Goal: Book appointment/travel/reservation

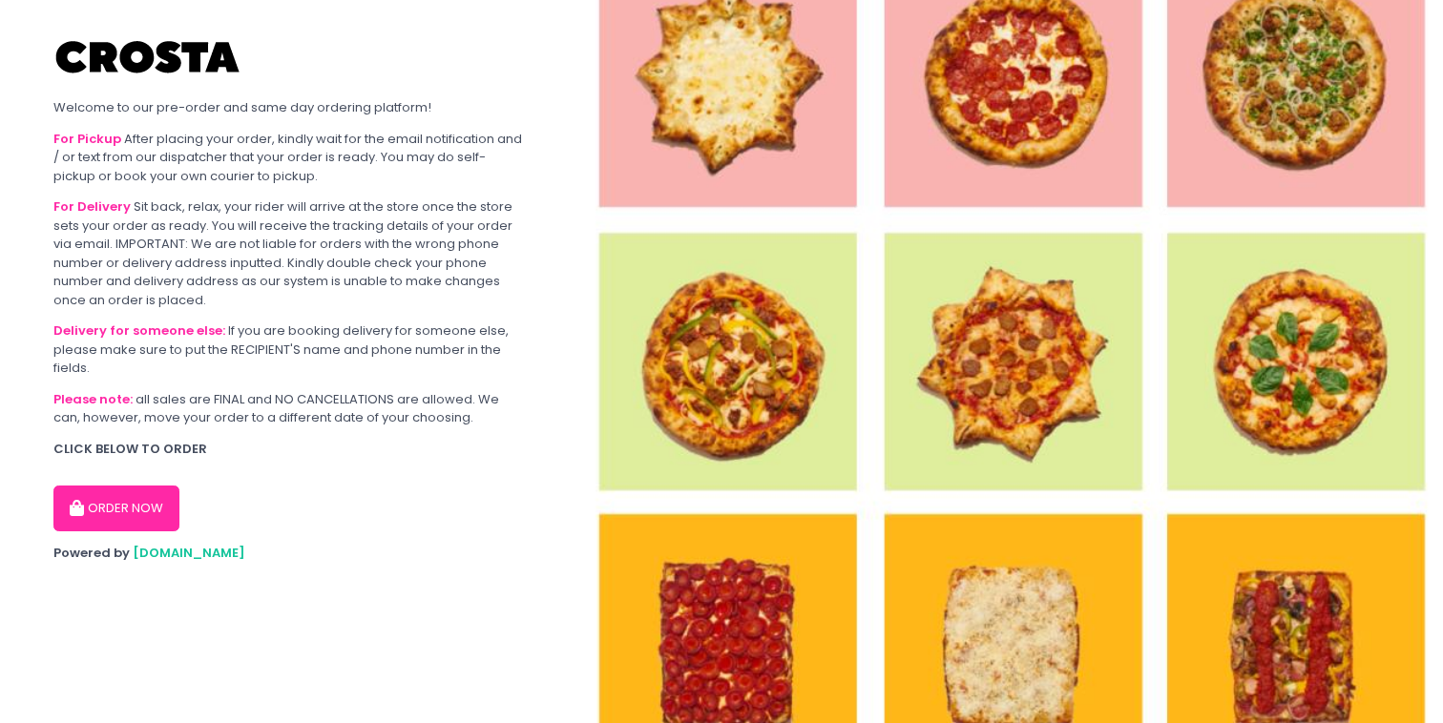
click at [166, 521] on button "ORDER NOW" at bounding box center [116, 509] width 126 height 46
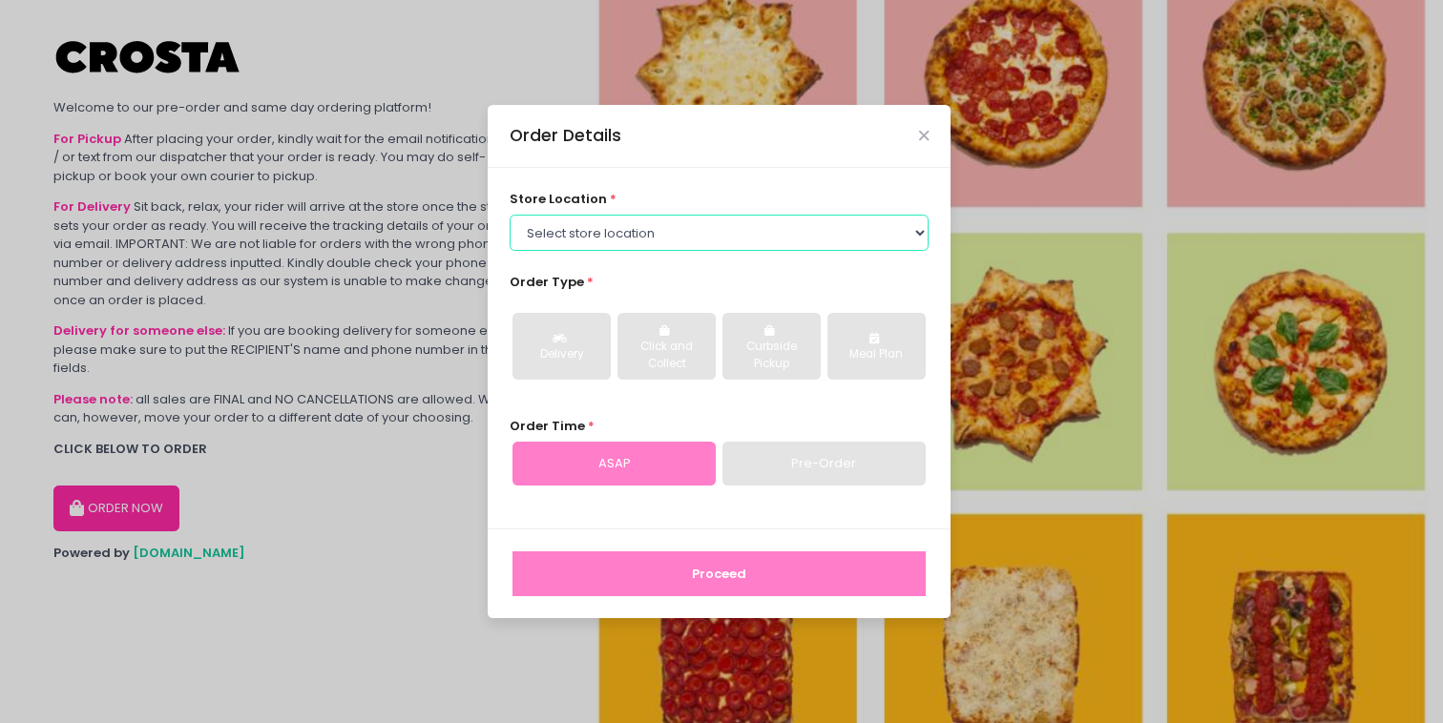
click at [607, 229] on select "Select store location [PERSON_NAME] Pizza - [PERSON_NAME] Pizza - [GEOGRAPHIC_D…" at bounding box center [720, 233] width 420 height 36
click at [510, 215] on select "Select store location [PERSON_NAME] Pizza - [PERSON_NAME] Pizza - [GEOGRAPHIC_D…" at bounding box center [720, 233] width 420 height 36
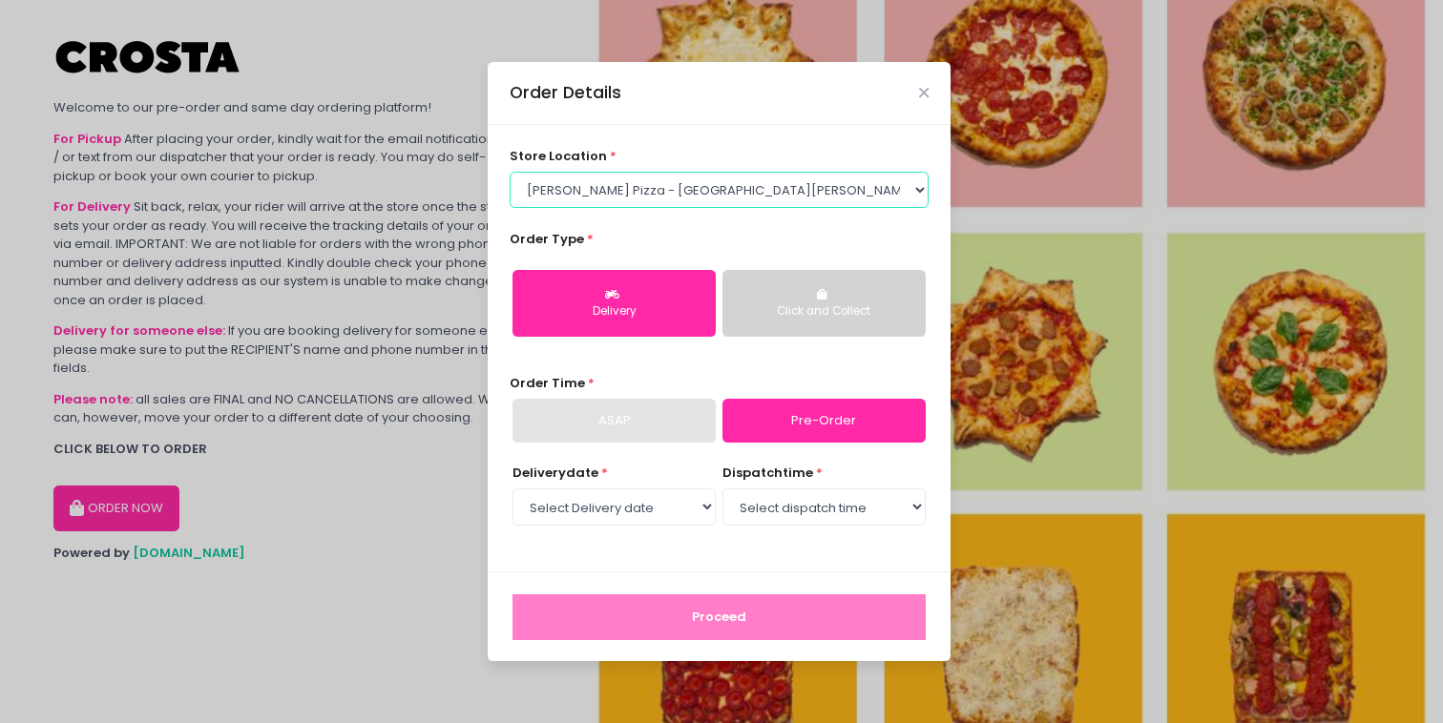
click at [630, 191] on select "Select store location [PERSON_NAME] Pizza - [PERSON_NAME] Pizza - [GEOGRAPHIC_D…" at bounding box center [720, 190] width 420 height 36
select select "5fabb2e53664a8677beaeb89"
click at [510, 172] on select "Select store location [PERSON_NAME] Pizza - [PERSON_NAME] Pizza - [GEOGRAPHIC_D…" at bounding box center [720, 190] width 420 height 36
click at [825, 289] on icon "button" at bounding box center [824, 294] width 14 height 11
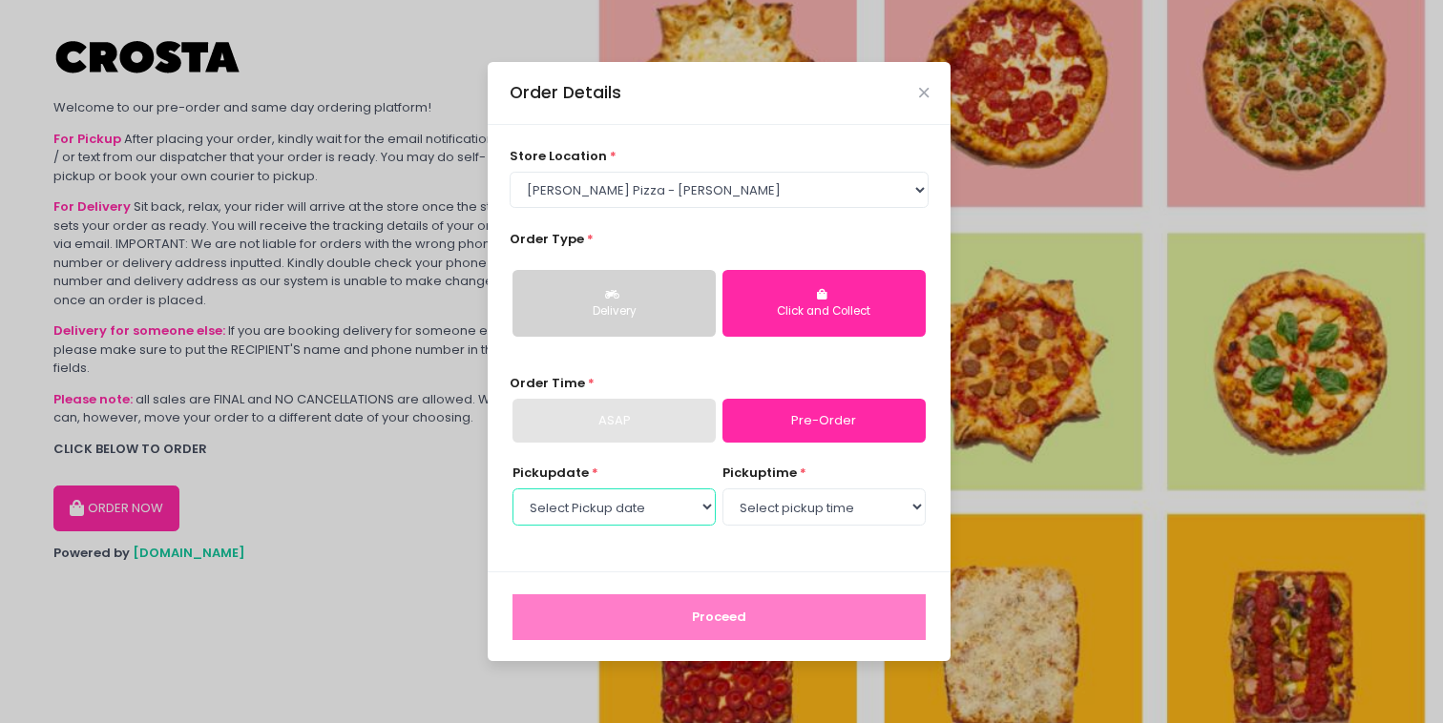
click at [687, 506] on select "Select Pickup date [DATE] [DATE] [DATE]" at bounding box center [614, 507] width 203 height 36
select select "[DATE]"
click at [513, 489] on select "Select Pickup date [DATE] [DATE] [DATE]" at bounding box center [614, 507] width 203 height 36
select select "15:00"
click at [723, 489] on select "Select pickup time 12:00 PM - 12:30 PM 12:30 PM - 01:00 PM 01:00 PM - 01:30 PM …" at bounding box center [824, 507] width 203 height 36
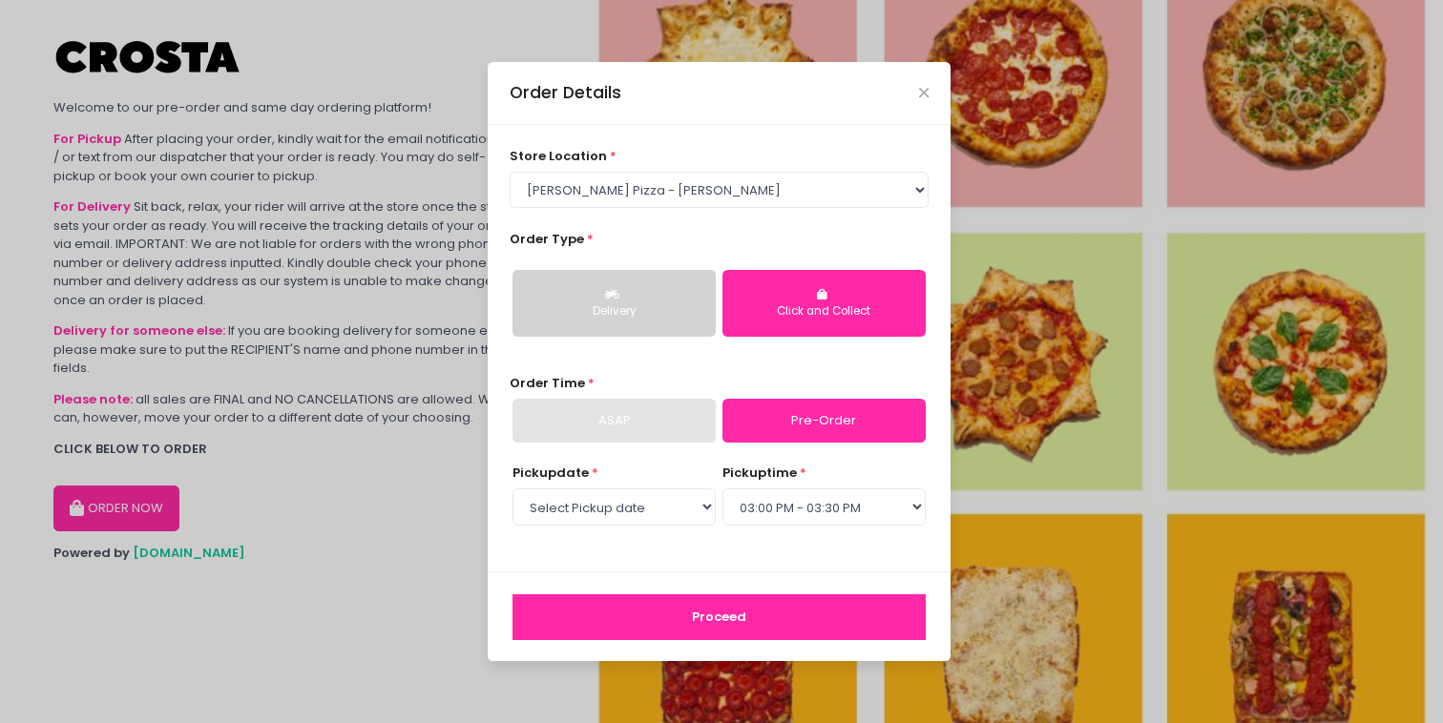
click at [755, 629] on button "Proceed" at bounding box center [719, 618] width 413 height 46
